Goal: Register for event/course

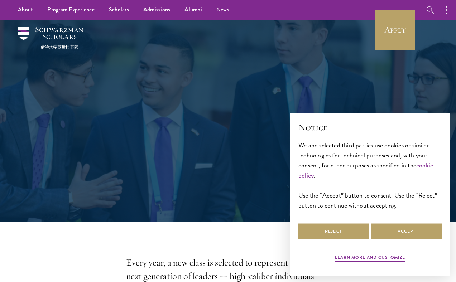
scroll to position [125, 0]
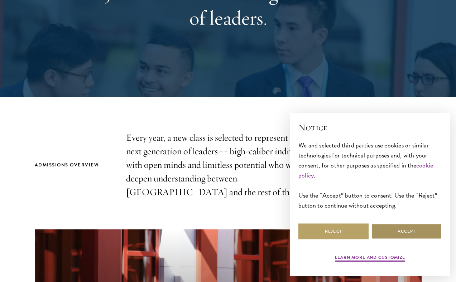
click at [392, 229] on button "Accept" at bounding box center [407, 232] width 70 height 16
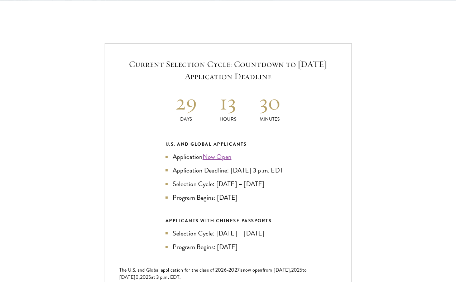
scroll to position [1489, 0]
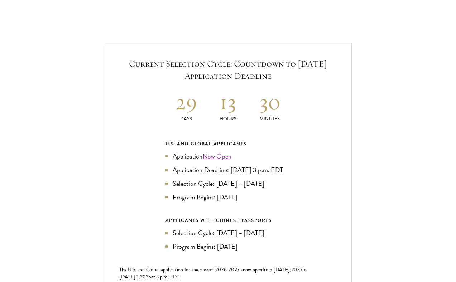
click at [263, 191] on div "U.S. and Global Applicants Application Now Open Application Deadline: [DATE] 3 …" at bounding box center [228, 196] width 125 height 112
click at [262, 163] on ul "Application Now Open Application Deadline: [DATE] 3 p.m. EDT Selection Cycle: […" at bounding box center [228, 177] width 125 height 51
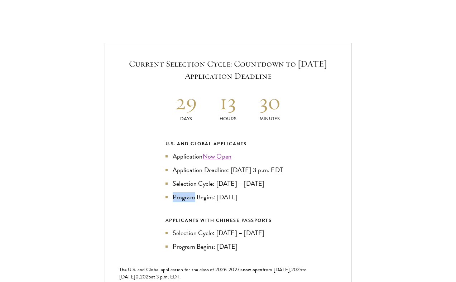
click at [262, 163] on ul "Application Now Open Application Deadline: [DATE] 3 p.m. EDT Selection Cycle: […" at bounding box center [228, 177] width 125 height 51
click at [271, 165] on li "Application Deadline: [DATE] 3 p.m. EDT" at bounding box center [228, 170] width 125 height 10
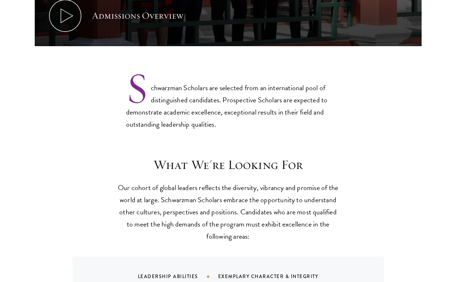
scroll to position [0, 0]
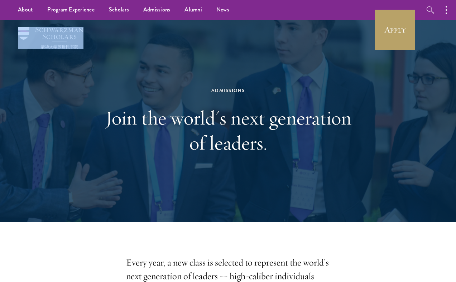
drag, startPoint x: 100, startPoint y: 39, endPoint x: 39, endPoint y: 34, distance: 61.2
click at [39, 34] on div "Admissions Join the world's next generation of leaders." at bounding box center [228, 121] width 413 height 203
copy div
